Goal: Task Accomplishment & Management: Use online tool/utility

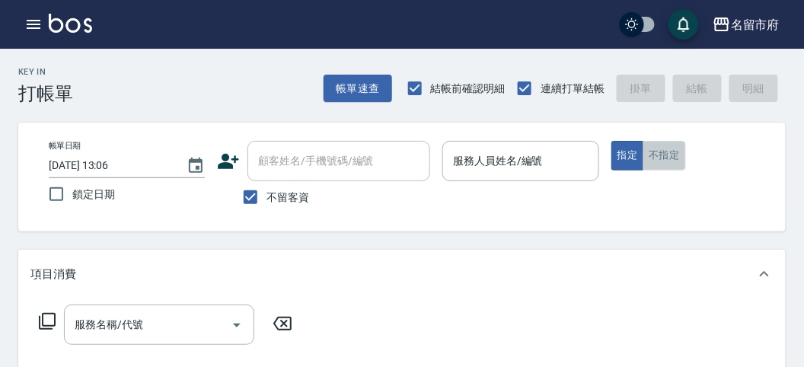
click at [648, 154] on button "不指定" at bounding box center [663, 156] width 43 height 30
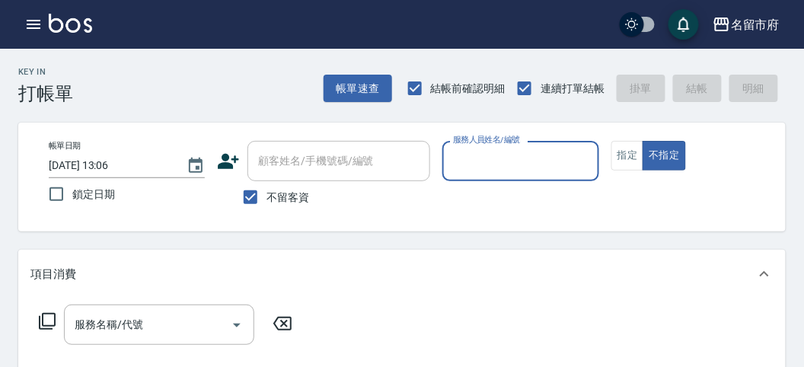
click at [485, 158] on input "服務人員姓名/編號" at bounding box center [520, 161] width 142 height 27
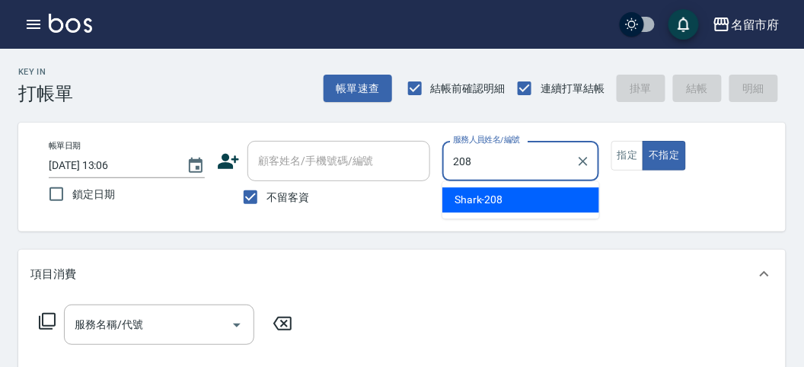
click at [506, 195] on div "Shark -208" at bounding box center [520, 199] width 157 height 25
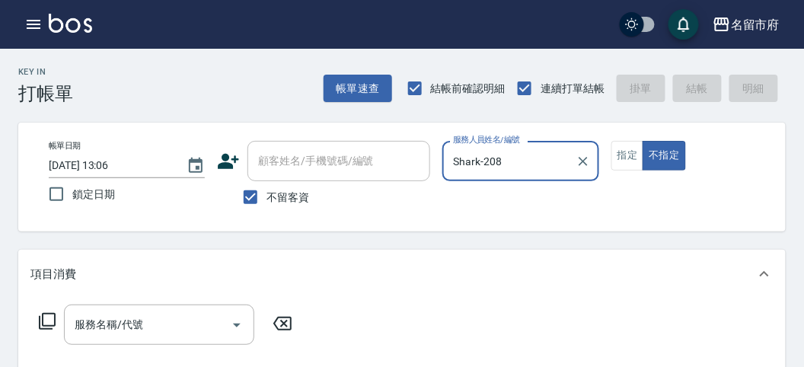
type input "Shark-208"
click at [49, 323] on icon at bounding box center [47, 321] width 18 height 18
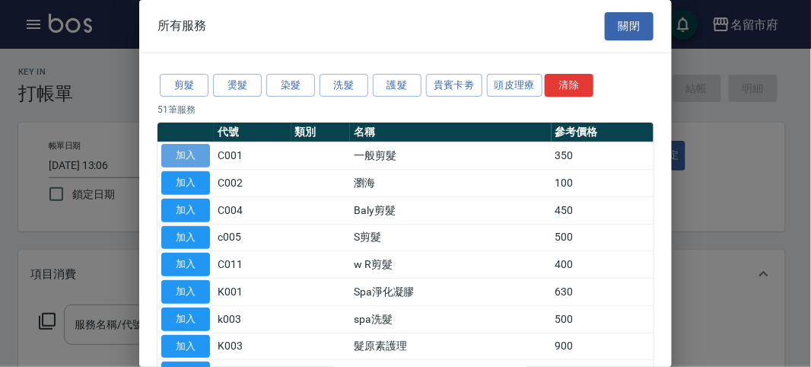
click at [183, 152] on button "加入" at bounding box center [185, 156] width 49 height 24
type input "一般剪髮(C001)"
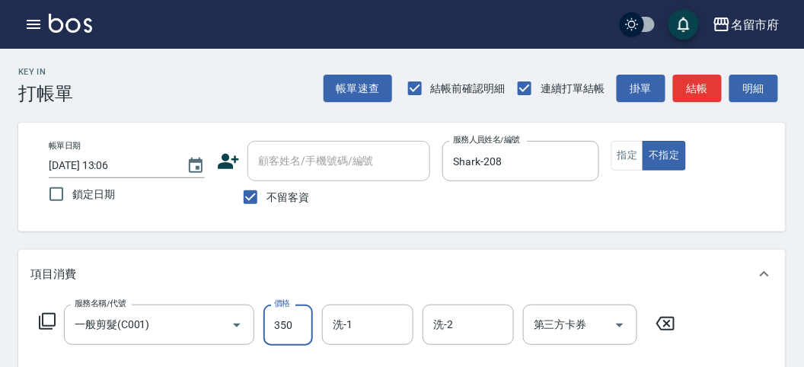
click at [300, 329] on input "350" at bounding box center [287, 324] width 49 height 41
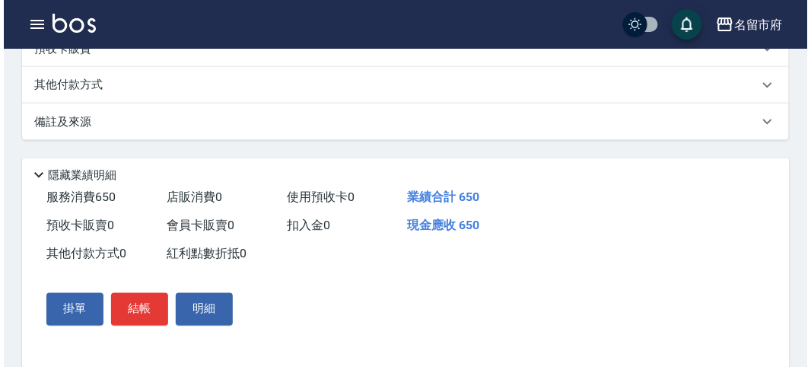
scroll to position [445, 0]
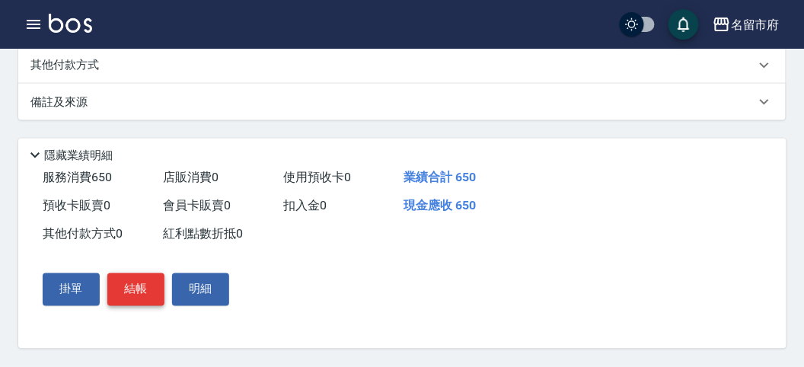
type input "650"
click at [148, 291] on button "結帳" at bounding box center [135, 289] width 57 height 32
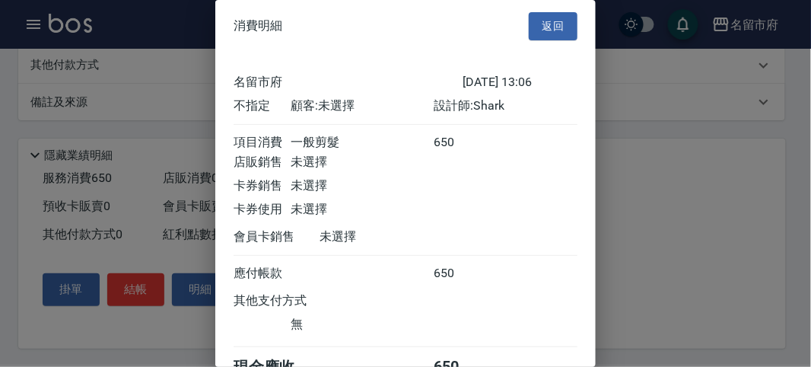
scroll to position [84, 0]
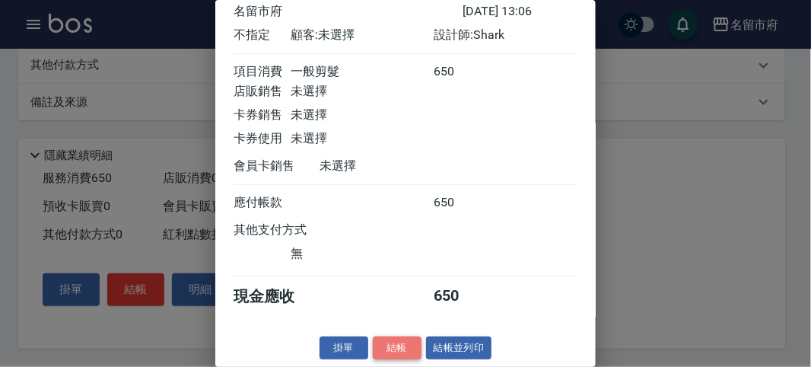
click at [398, 346] on button "結帳" at bounding box center [397, 348] width 49 height 24
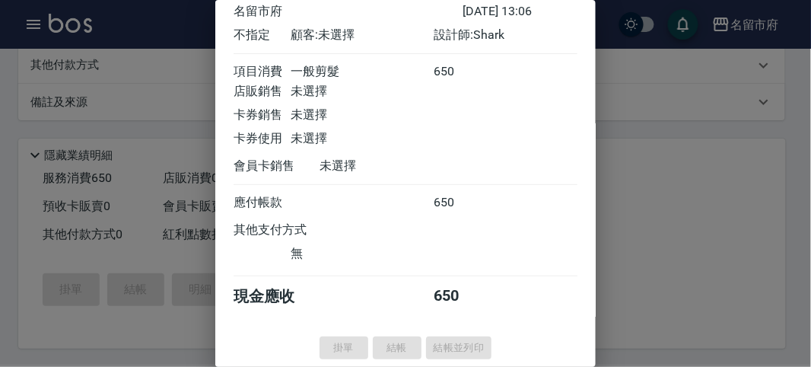
type input "[DATE] 13:07"
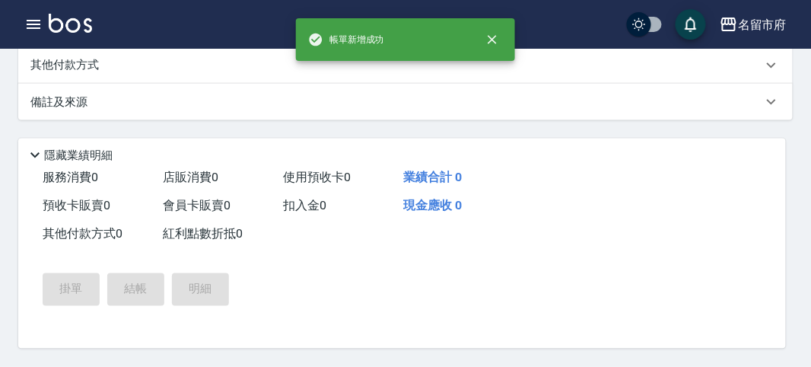
scroll to position [0, 0]
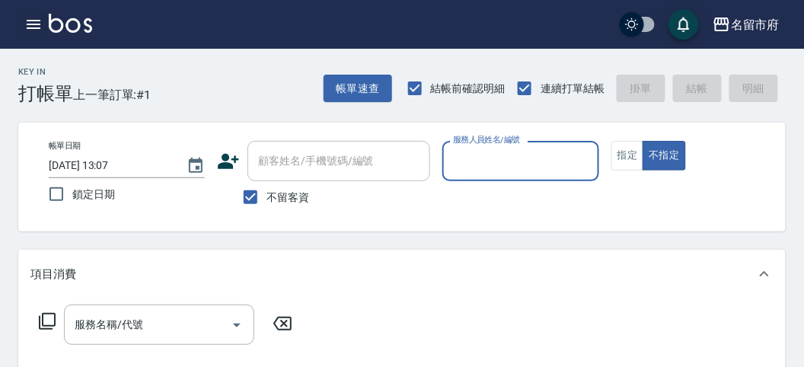
click at [34, 28] on icon "button" at bounding box center [34, 24] width 14 height 9
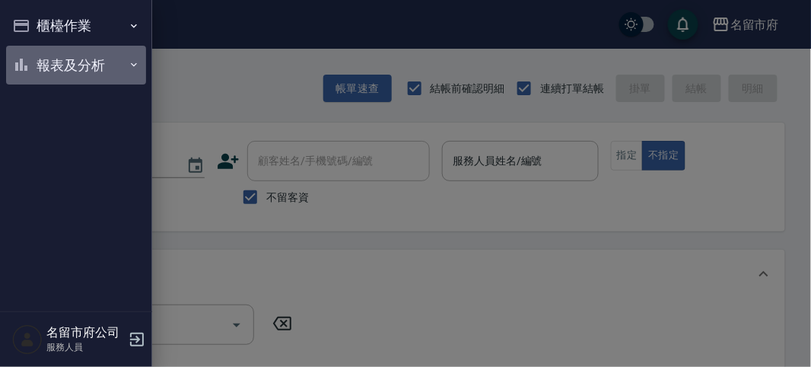
click at [89, 62] on button "報表及分析" at bounding box center [76, 66] width 140 height 40
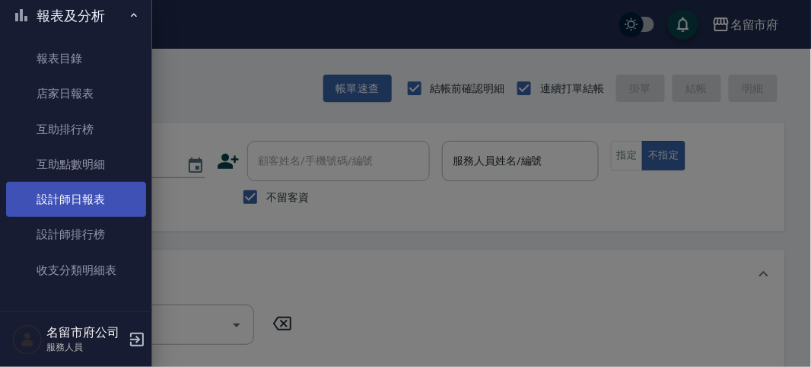
scroll to position [49, 0]
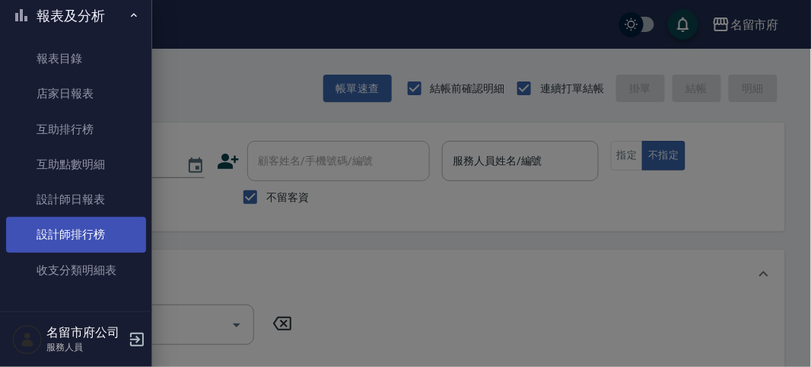
click at [100, 234] on link "設計師排行榜" at bounding box center [76, 234] width 140 height 35
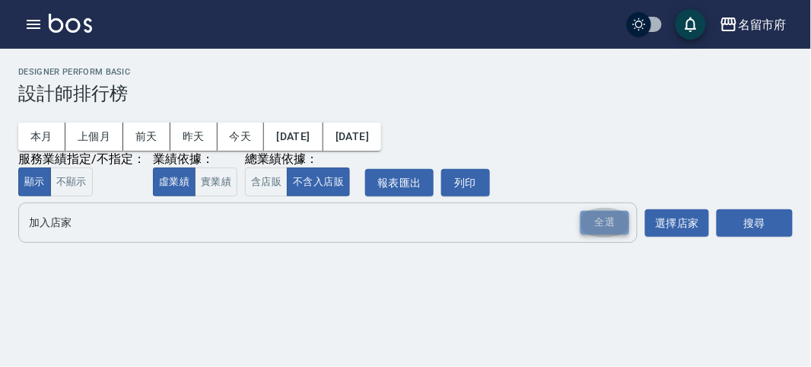
click at [606, 215] on div "全選" at bounding box center [605, 223] width 49 height 24
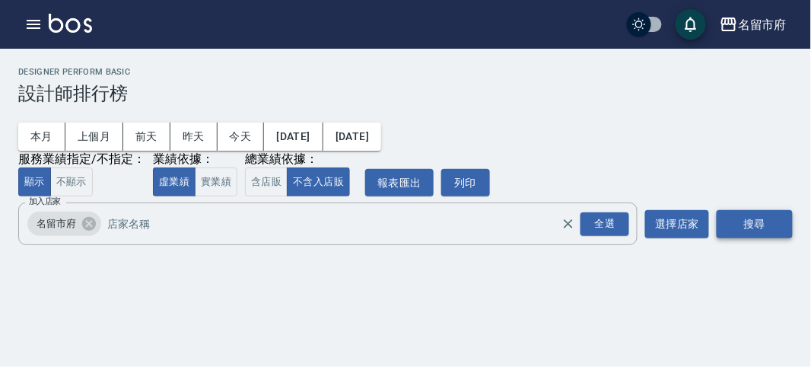
click at [727, 218] on button "搜尋" at bounding box center [755, 224] width 76 height 28
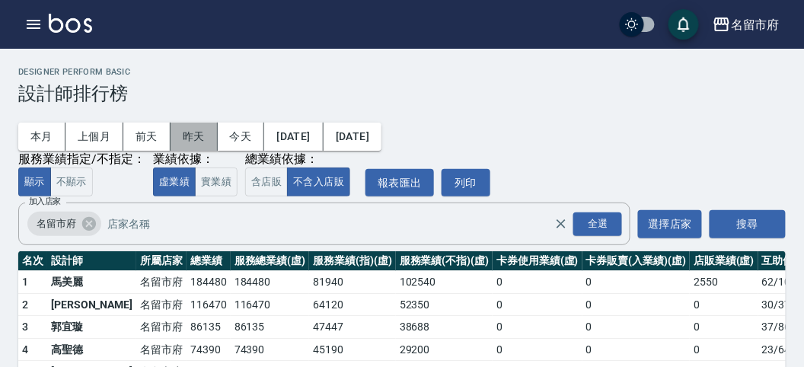
click at [185, 132] on button "昨天" at bounding box center [193, 137] width 47 height 28
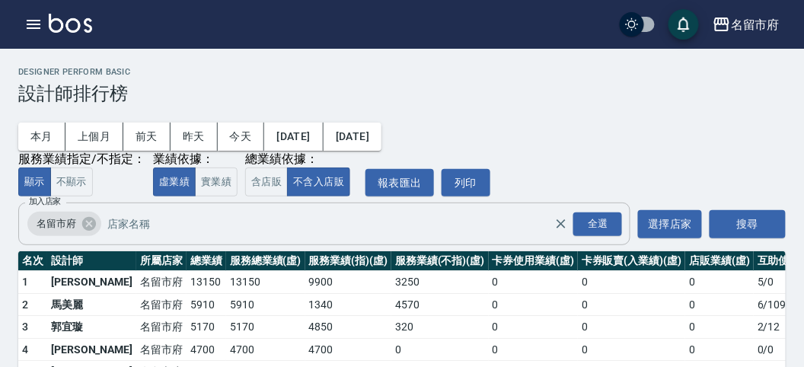
scroll to position [66, 0]
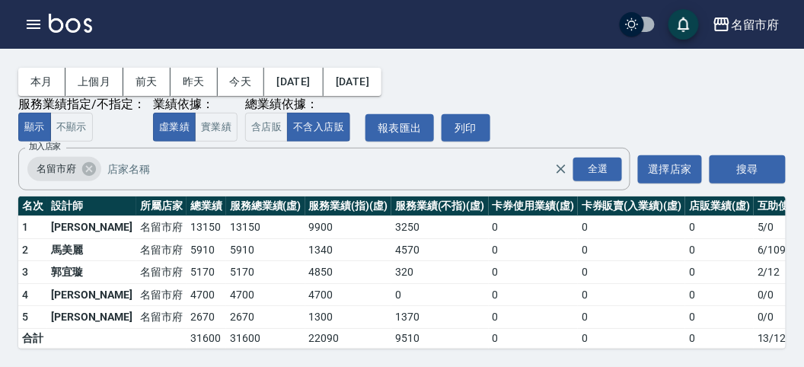
click at [76, 32] on link at bounding box center [70, 25] width 43 height 22
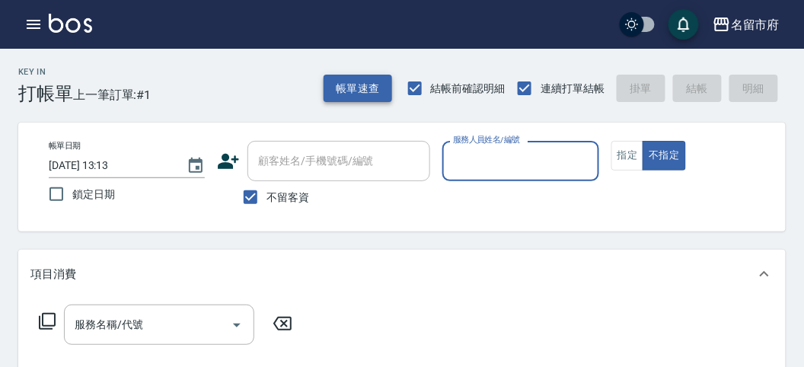
click at [362, 94] on button "帳單速查" at bounding box center [357, 89] width 68 height 28
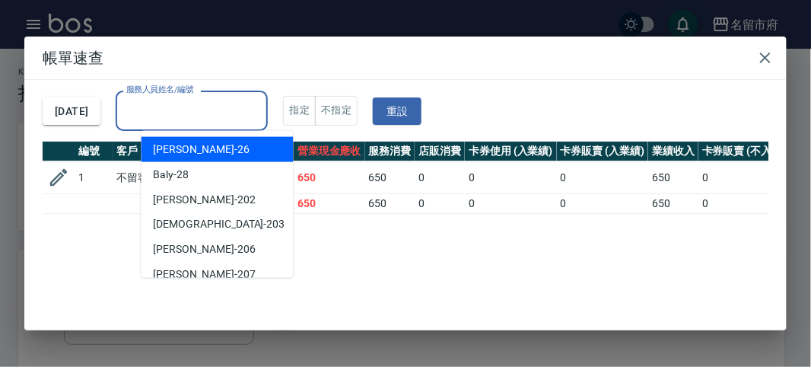
click at [232, 120] on input "服務人員姓名/編號" at bounding box center [192, 110] width 138 height 27
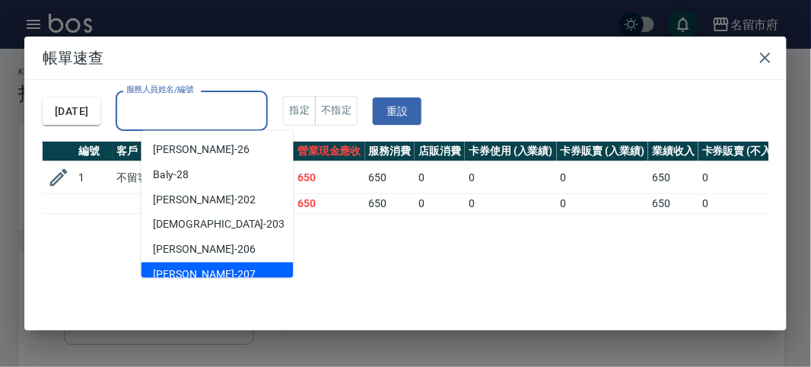
click at [199, 273] on div "[PERSON_NAME] -207" at bounding box center [218, 275] width 152 height 25
type input "[PERSON_NAME]-207"
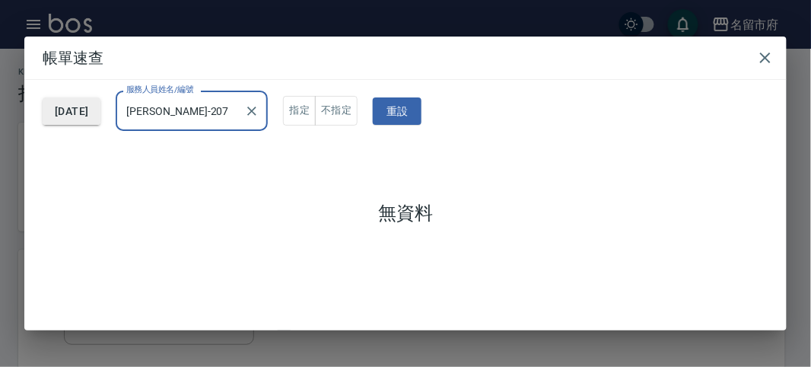
click at [100, 108] on button "[DATE]" at bounding box center [72, 111] width 58 height 28
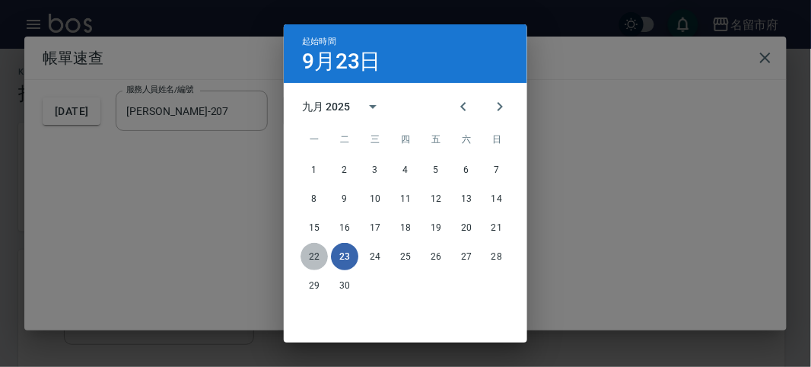
click at [311, 255] on button "22" at bounding box center [314, 256] width 27 height 27
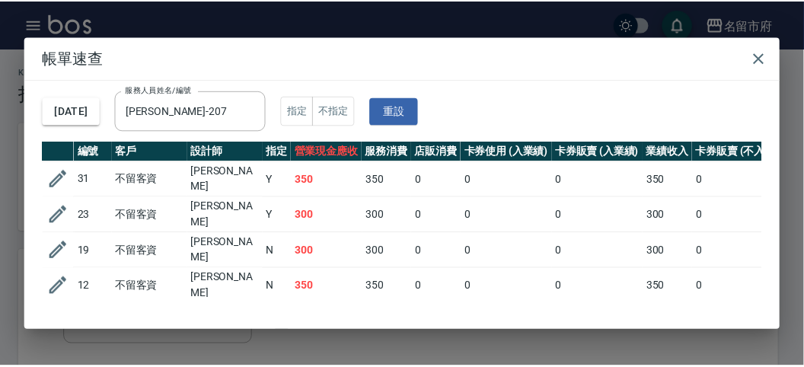
scroll to position [123, 0]
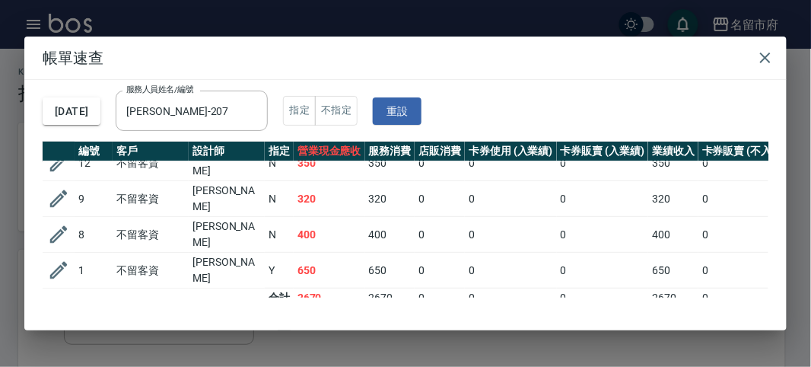
click at [495, 253] on td "0" at bounding box center [511, 271] width 92 height 36
click at [527, 253] on td "0" at bounding box center [511, 271] width 92 height 36
click at [577, 217] on td "0" at bounding box center [603, 235] width 92 height 36
click at [762, 61] on icon "button" at bounding box center [765, 58] width 18 height 18
